Goal: Task Accomplishment & Management: Manage account settings

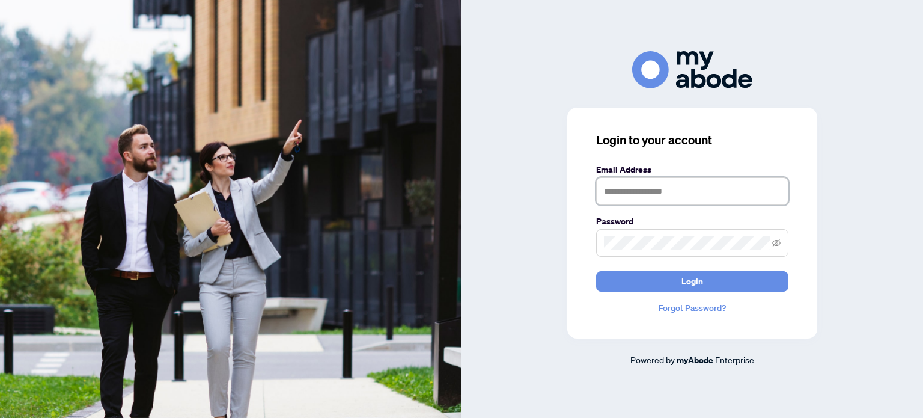
click at [611, 192] on input "text" at bounding box center [692, 191] width 192 height 28
type input "**********"
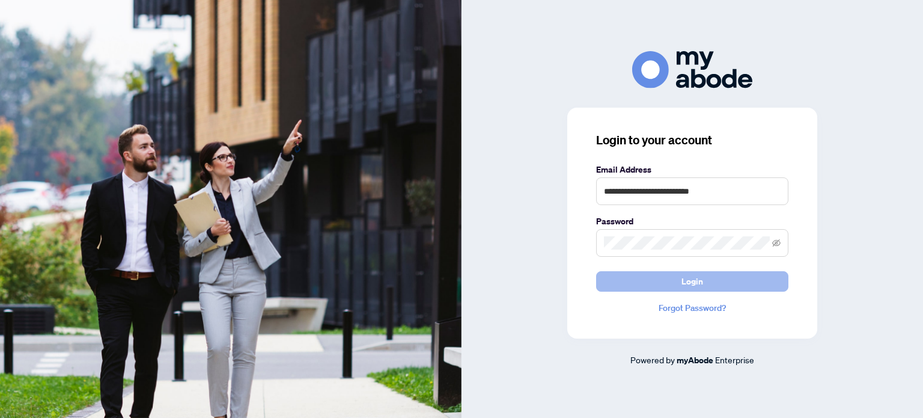
click at [715, 283] on button "Login" at bounding box center [692, 281] width 192 height 20
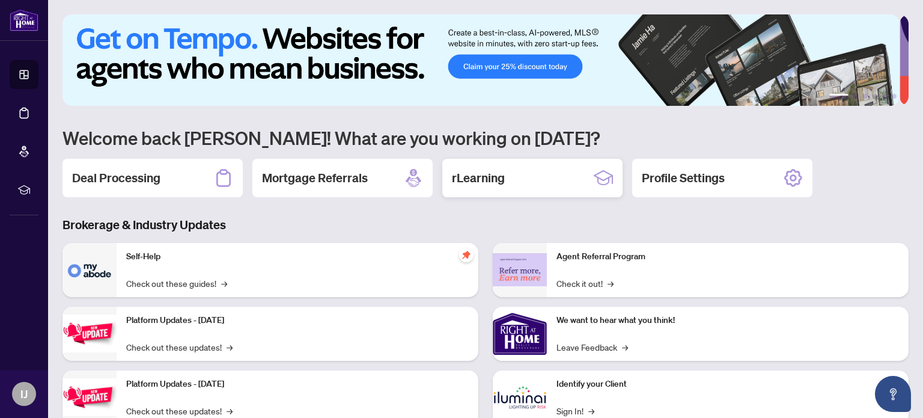
click at [577, 174] on div "rLearning" at bounding box center [532, 178] width 180 height 38
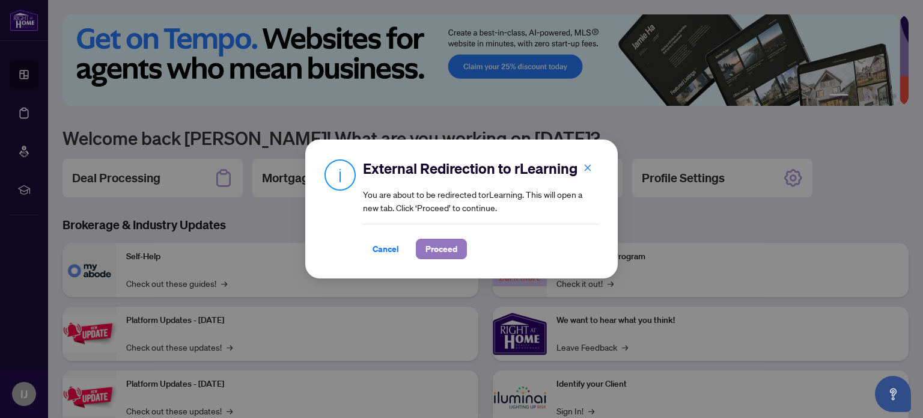
click at [448, 242] on span "Proceed" at bounding box center [441, 248] width 32 height 19
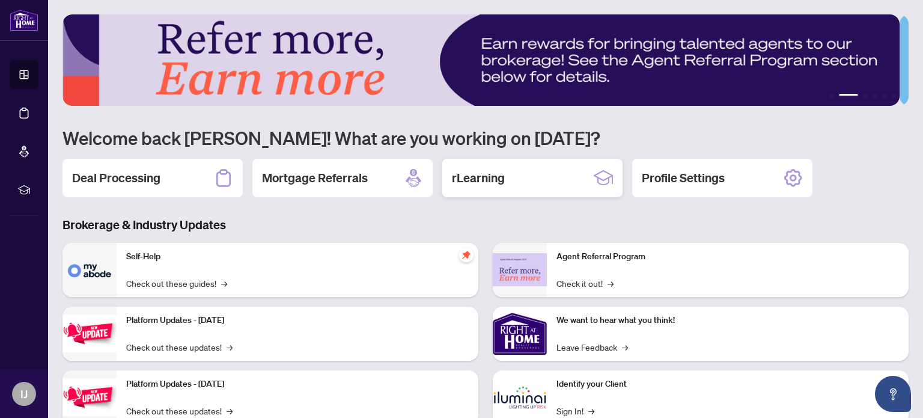
click at [516, 177] on div "rLearning" at bounding box center [532, 178] width 180 height 38
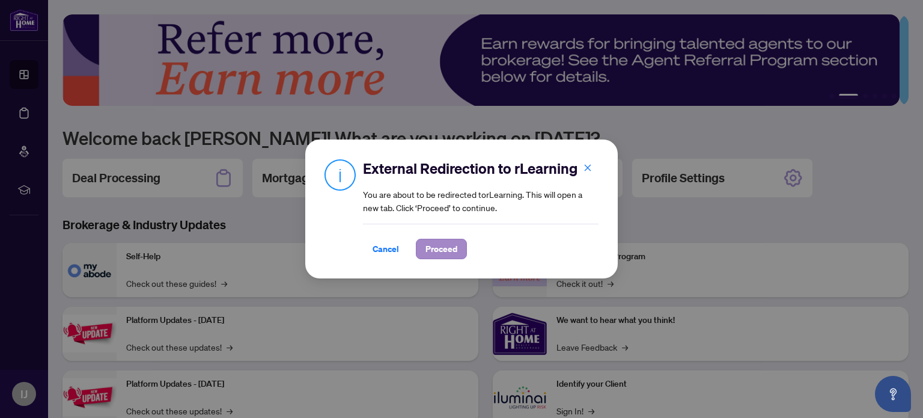
click at [444, 249] on span "Proceed" at bounding box center [441, 248] width 32 height 19
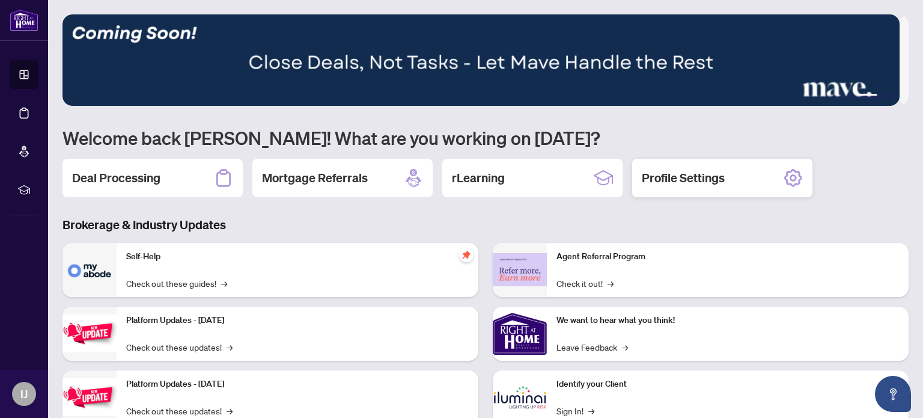
click at [770, 169] on div "Profile Settings" at bounding box center [722, 178] width 180 height 38
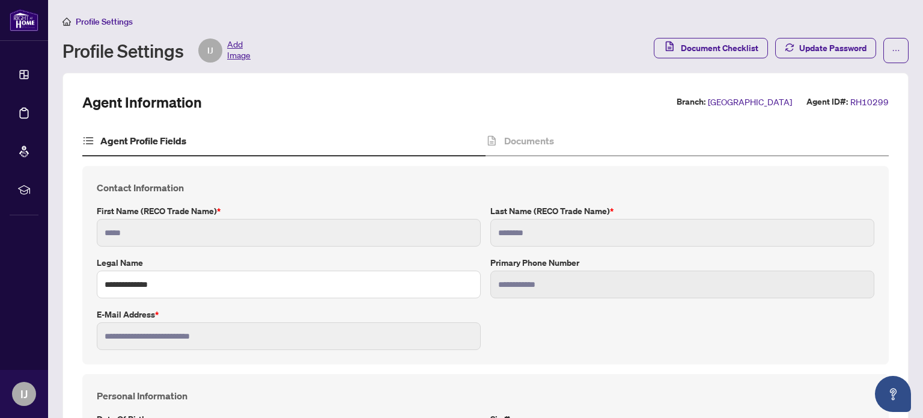
click at [243, 53] on span "Add Image" at bounding box center [238, 50] width 23 height 24
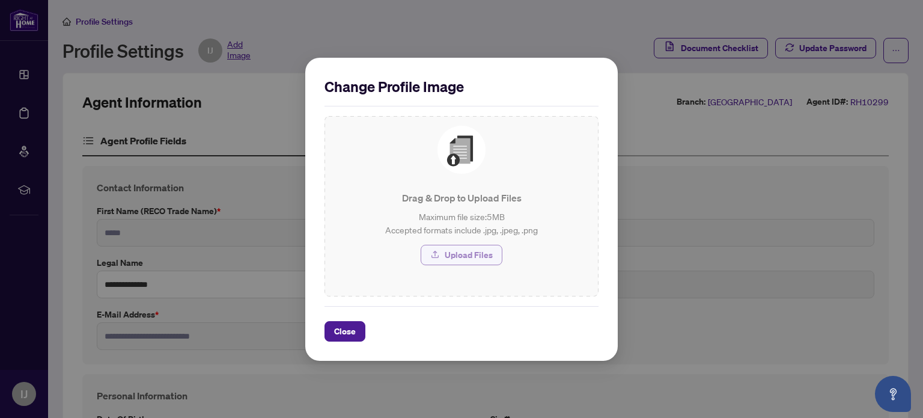
click at [467, 245] on span "Upload Files" at bounding box center [469, 254] width 48 height 19
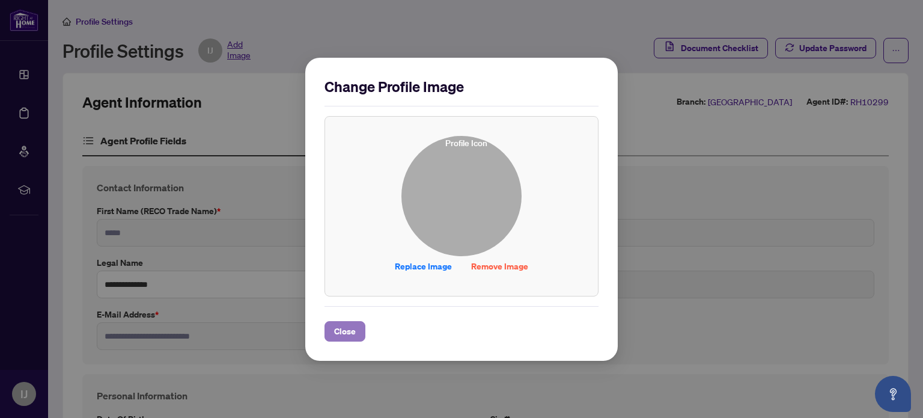
click at [358, 329] on button "Close" at bounding box center [345, 331] width 41 height 20
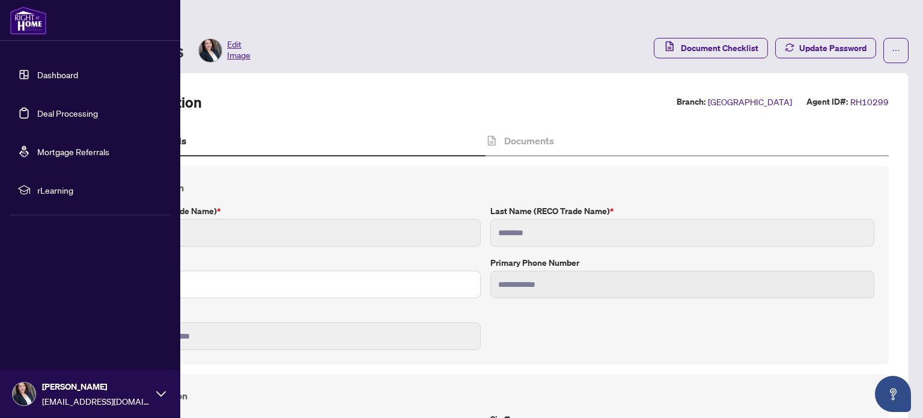
click at [44, 77] on link "Dashboard" at bounding box center [57, 74] width 41 height 11
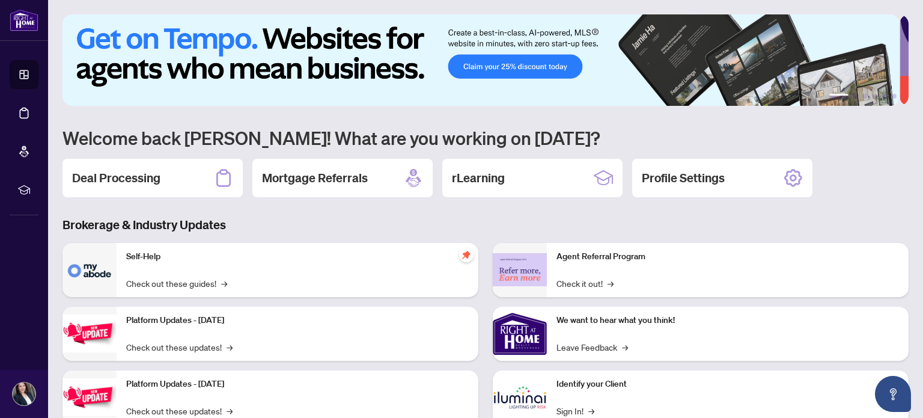
scroll to position [101, 0]
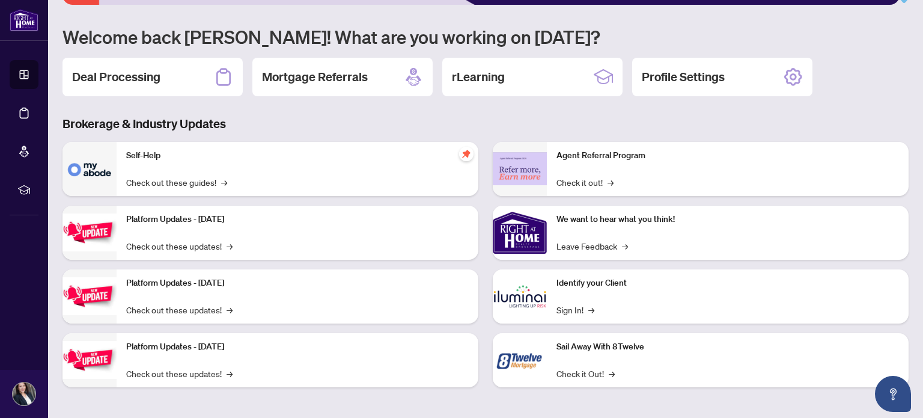
click at [578, 168] on div "Agent Referral Program Check it out! →" at bounding box center [728, 169] width 362 height 54
click at [569, 181] on link "Check it out! →" at bounding box center [584, 181] width 57 height 13
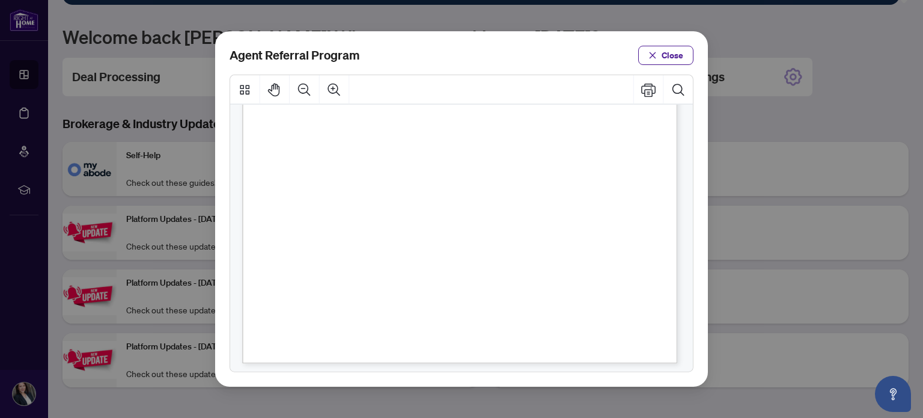
scroll to position [0, 0]
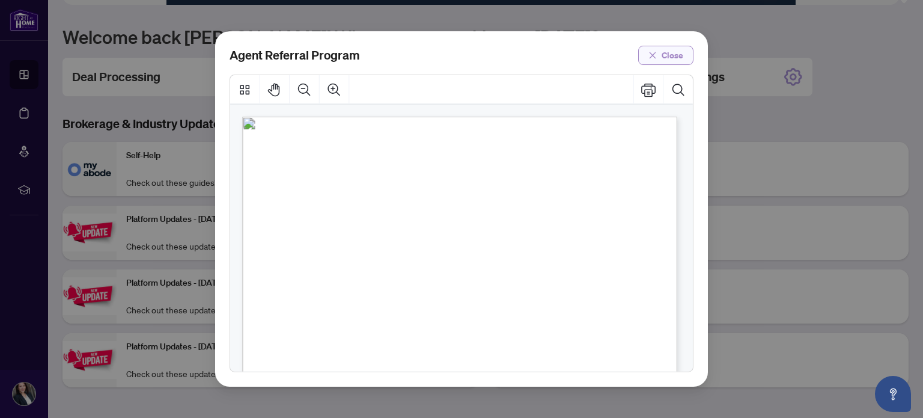
click at [660, 48] on button "Close" at bounding box center [665, 55] width 55 height 19
